Goal: Navigation & Orientation: Find specific page/section

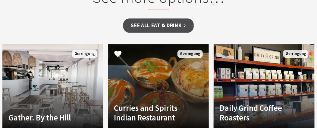
scroll to position [452, 0]
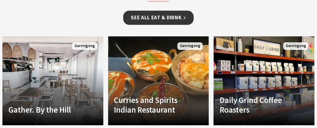
click at [161, 19] on link "See all Eat & Drink" at bounding box center [158, 18] width 70 height 14
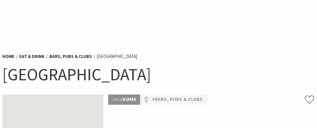
scroll to position [452, 0]
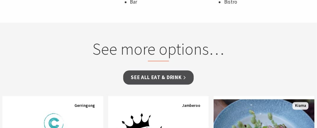
scroll to position [422, 0]
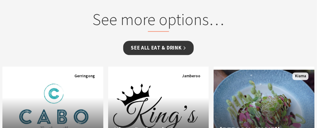
click at [164, 48] on link "See all Eat & Drink" at bounding box center [158, 48] width 70 height 14
